Goal: Navigation & Orientation: Find specific page/section

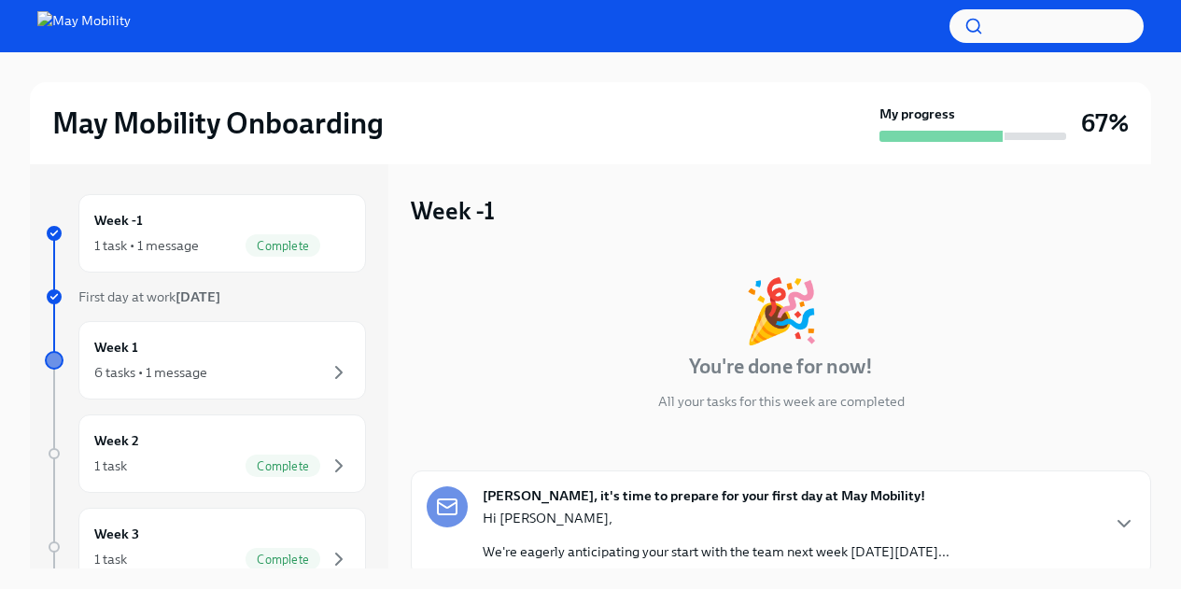
scroll to position [112, 0]
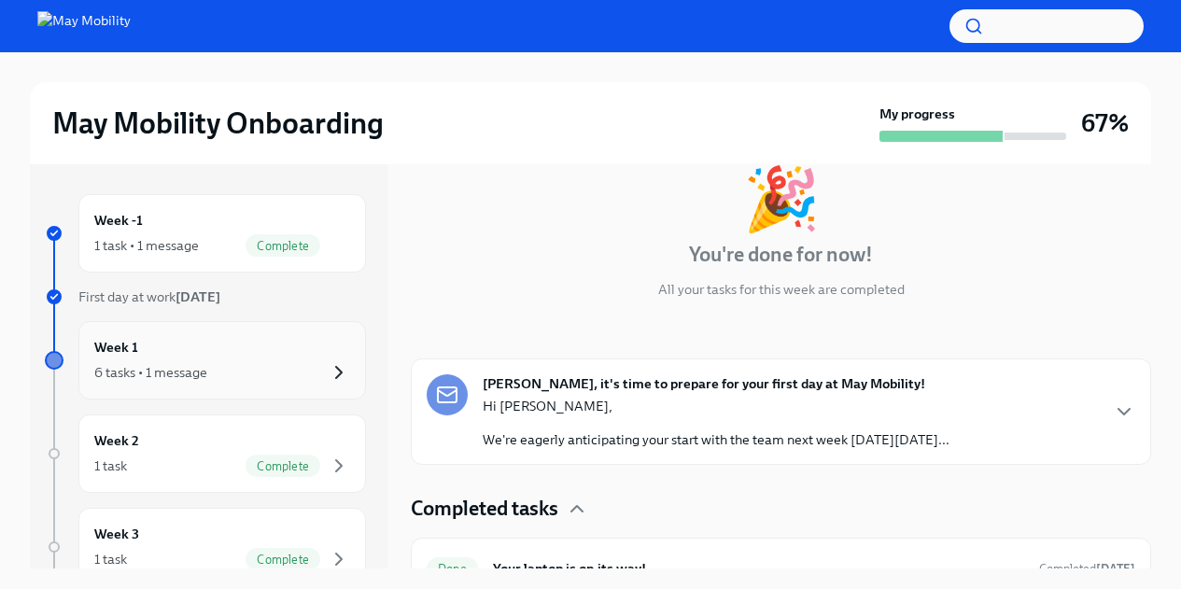
click at [328, 368] on icon "button" at bounding box center [339, 372] width 22 height 22
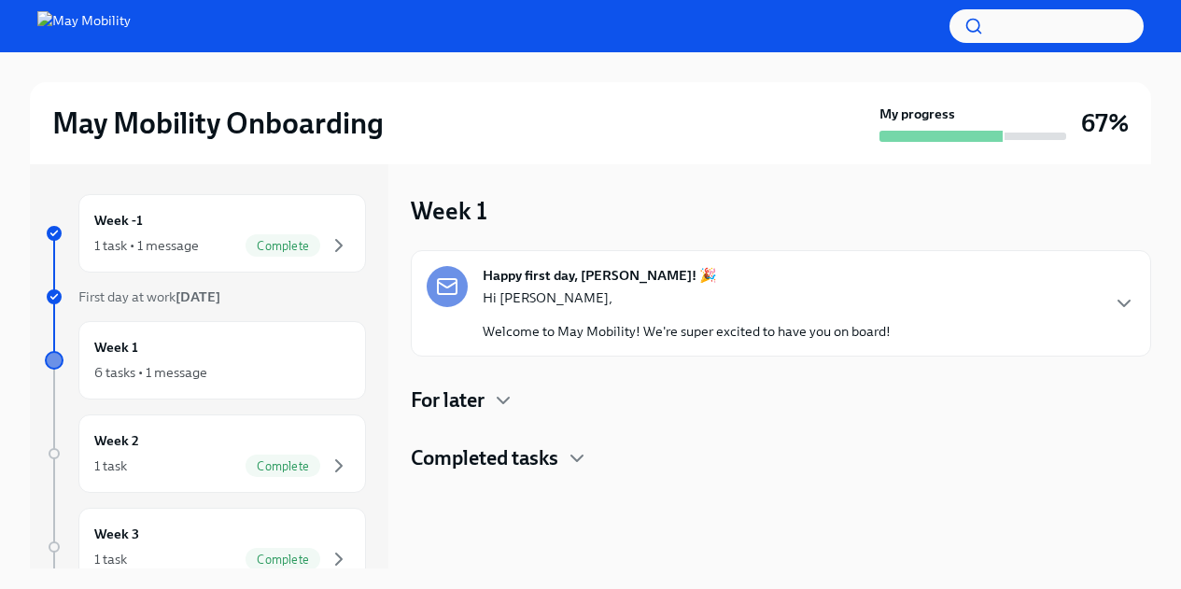
scroll to position [2, 0]
click at [487, 394] on div "For later" at bounding box center [781, 399] width 741 height 28
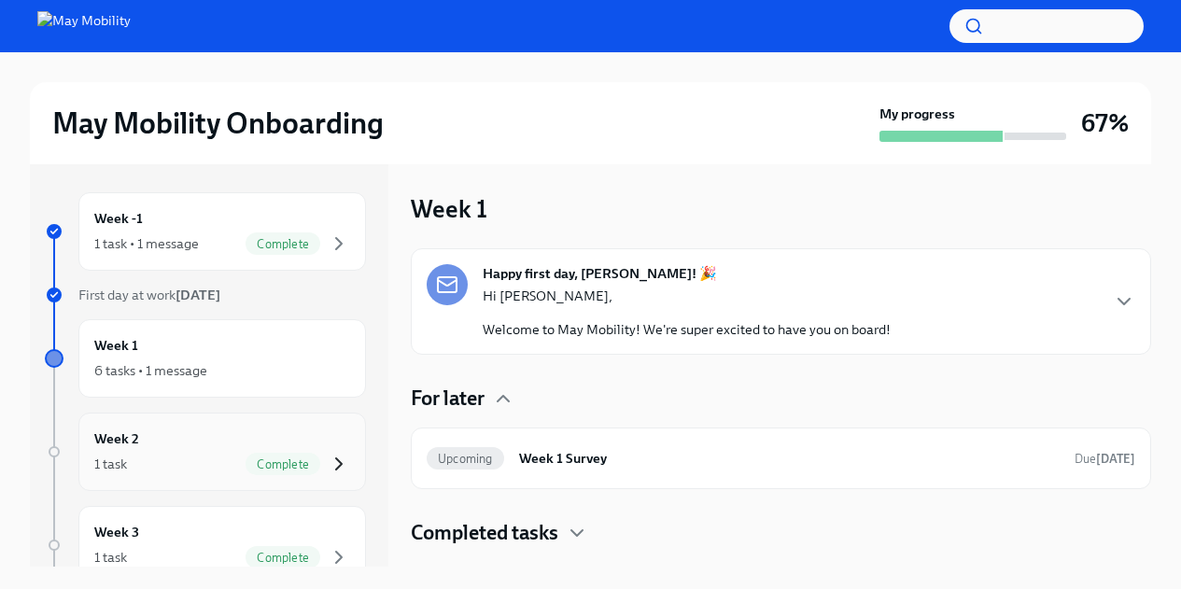
click at [336, 462] on icon "button" at bounding box center [339, 464] width 6 height 11
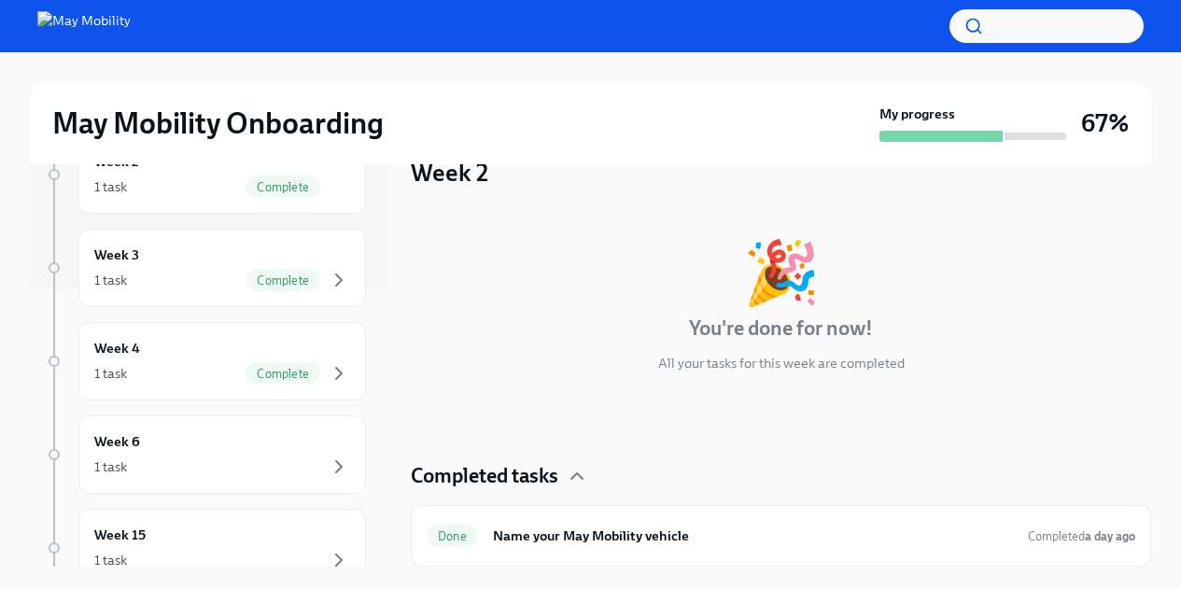
scroll to position [273, 0]
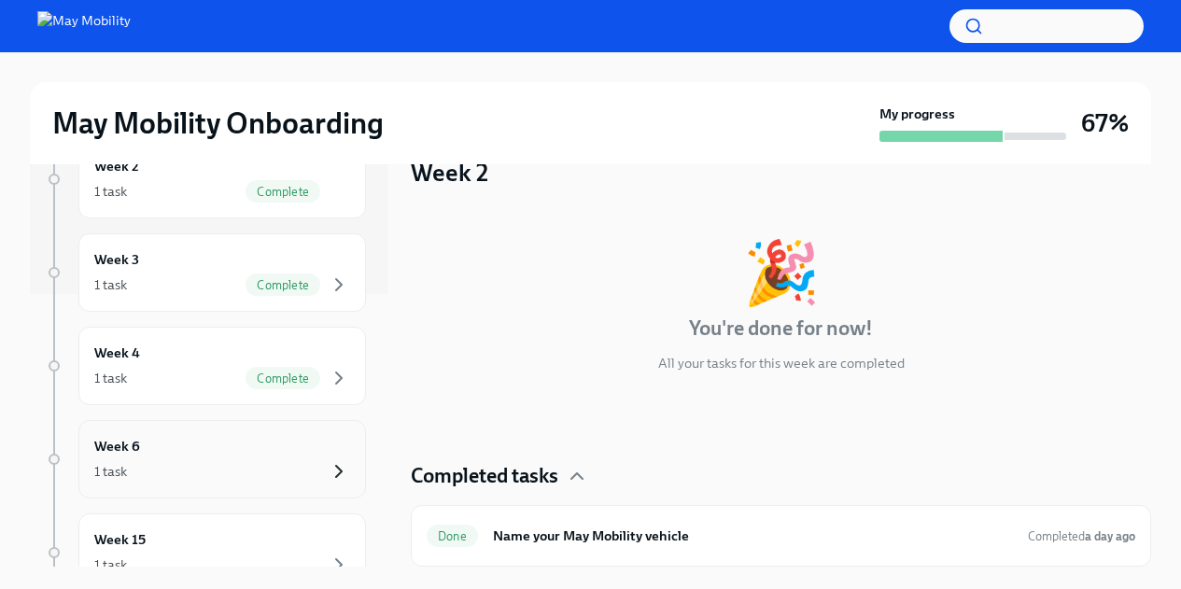
click at [328, 472] on icon "button" at bounding box center [339, 471] width 22 height 22
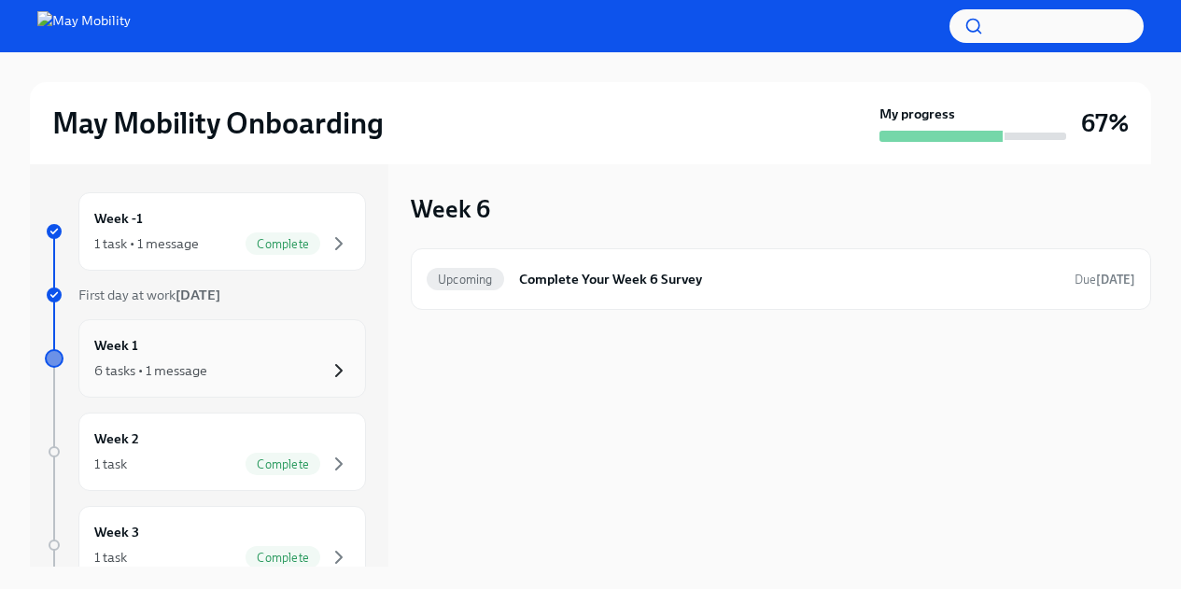
click at [328, 374] on icon "button" at bounding box center [339, 371] width 22 height 22
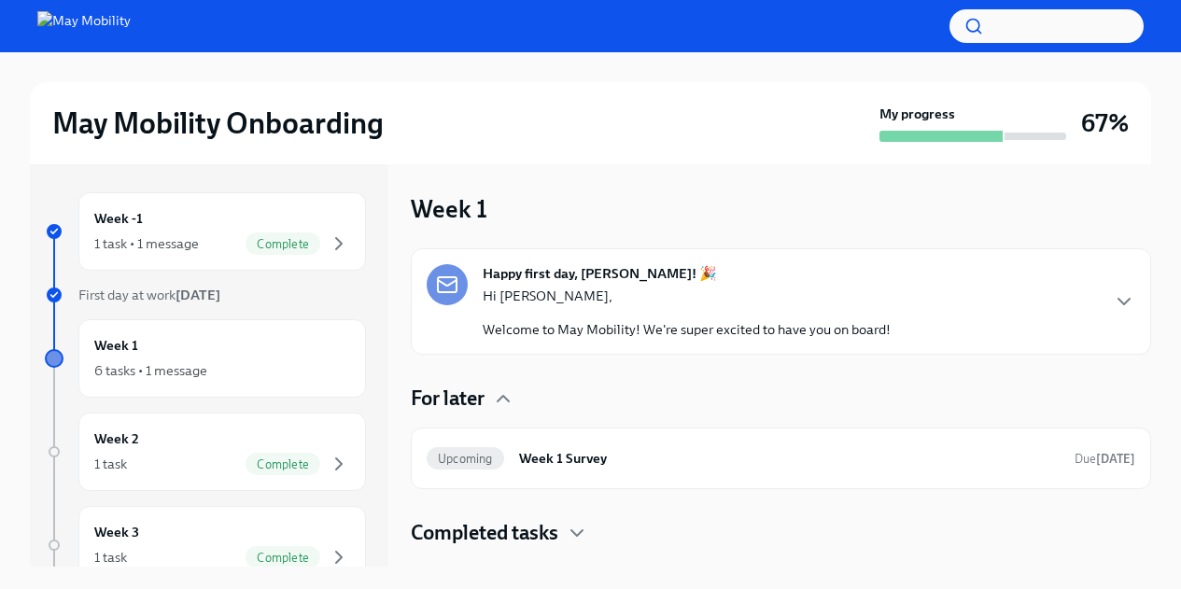
click at [1106, 300] on div "Happy first day, [PERSON_NAME]! 🎉 Hi [PERSON_NAME], Welcome to May Mobility! We…" at bounding box center [781, 301] width 709 height 75
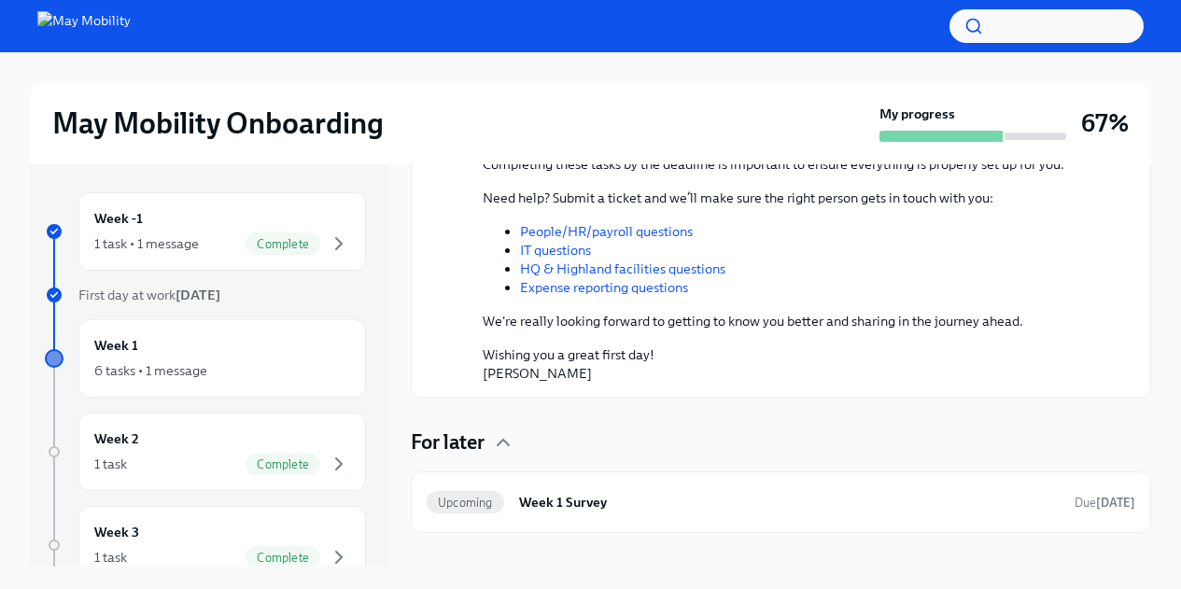
scroll to position [387, 0]
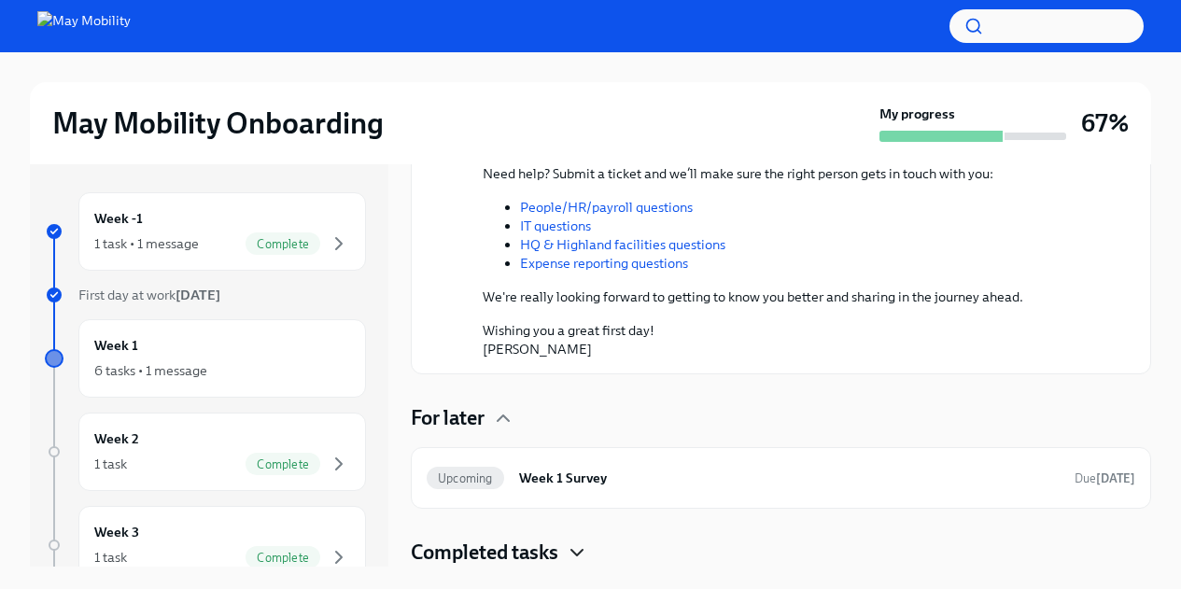
click at [581, 546] on icon "button" at bounding box center [577, 553] width 22 height 22
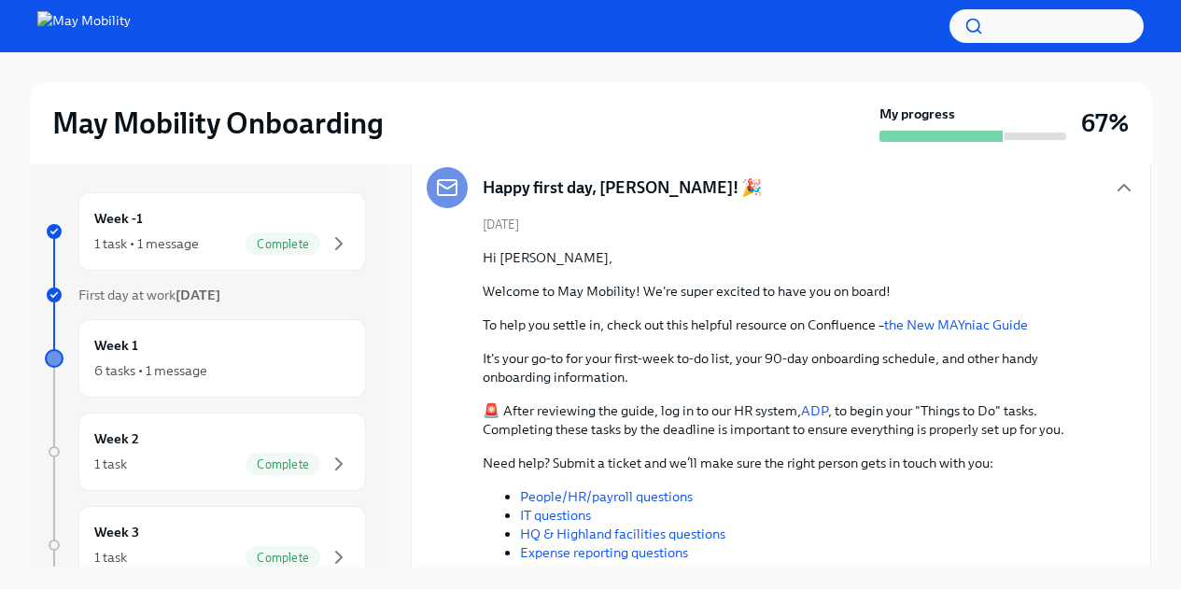
scroll to position [0, 0]
